Goal: Task Accomplishment & Management: Manage account settings

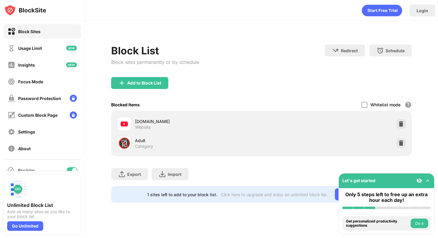
click at [404, 121] on img at bounding box center [401, 124] width 6 height 6
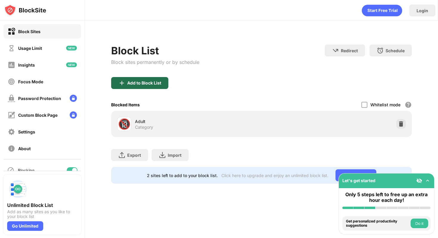
click at [156, 79] on div "Add to Block List" at bounding box center [139, 83] width 57 height 12
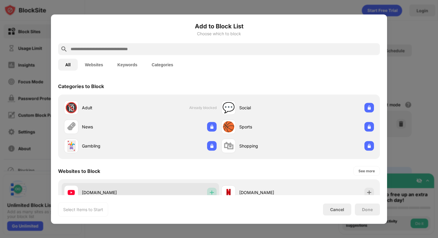
click at [209, 189] on img at bounding box center [212, 192] width 6 height 6
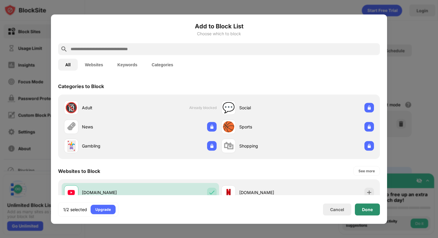
click at [365, 208] on div "Done" at bounding box center [367, 209] width 11 height 5
